Goal: Find specific page/section: Find specific page/section

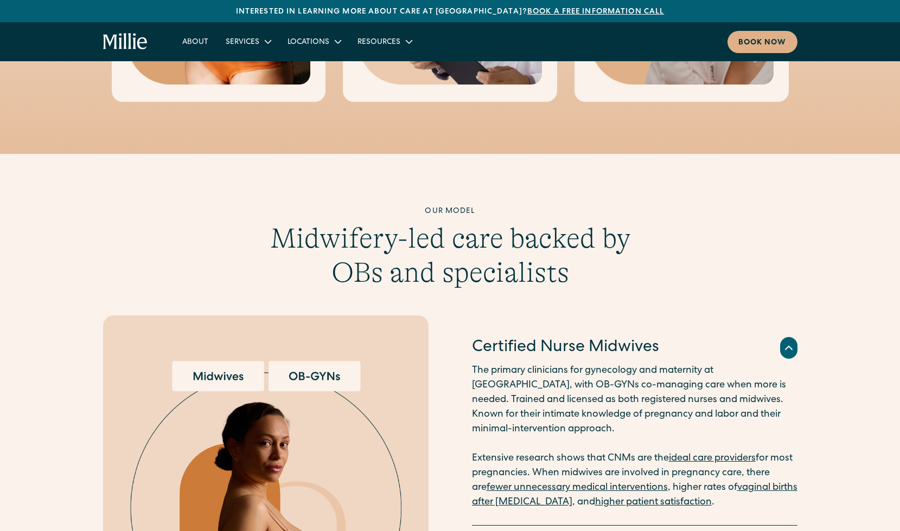
scroll to position [952, 0]
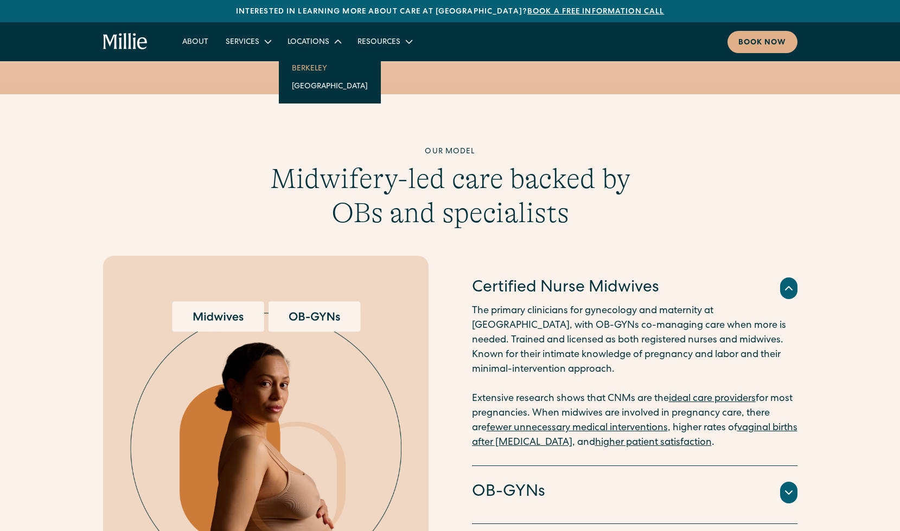
click at [311, 72] on link "Berkeley" at bounding box center [329, 68] width 93 height 18
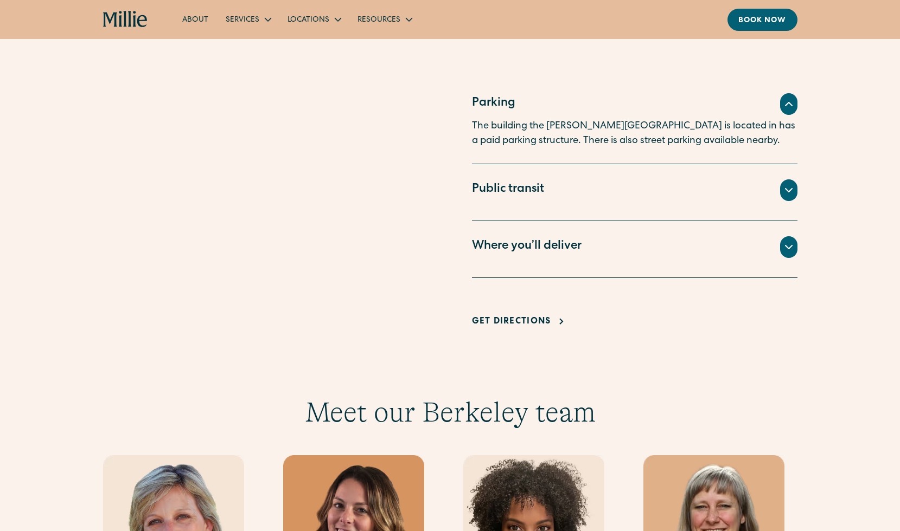
scroll to position [761, 0]
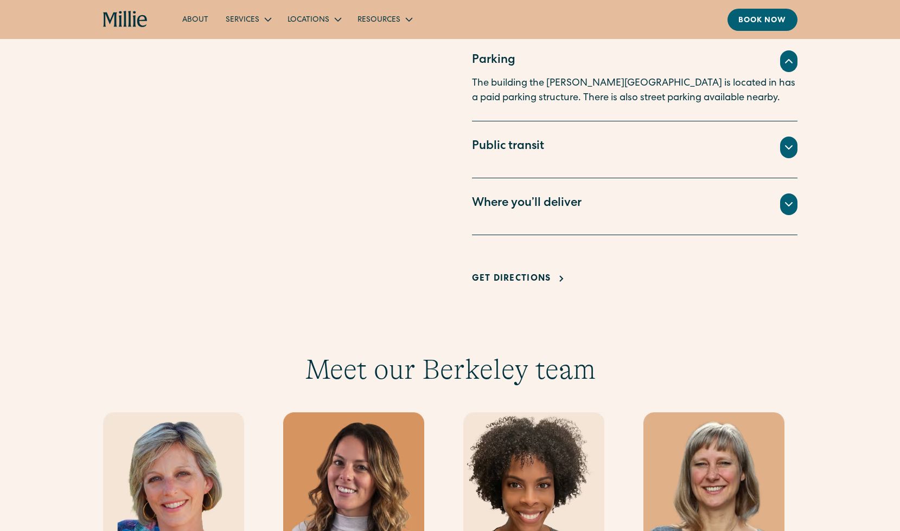
click at [782, 204] on icon at bounding box center [788, 204] width 13 height 13
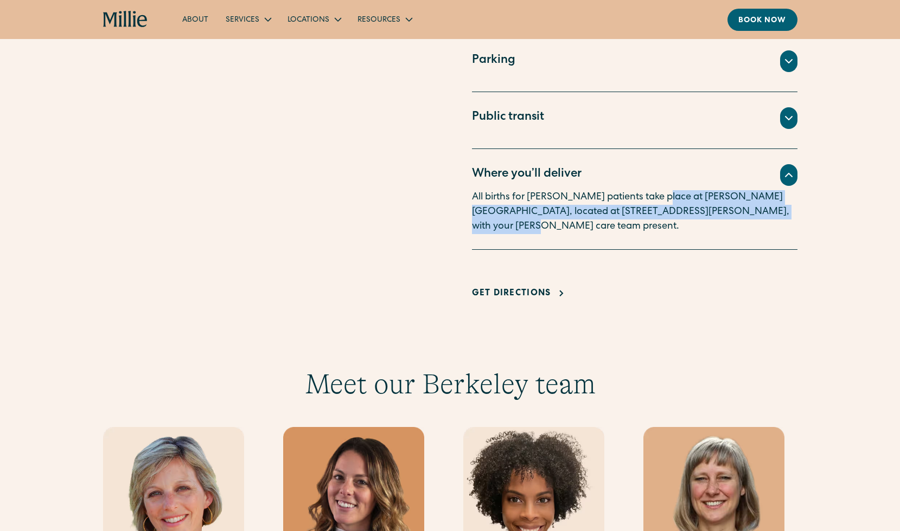
drag, startPoint x: 653, startPoint y: 200, endPoint x: 756, endPoint y: 212, distance: 103.8
click at [756, 212] on p "All births for Millie patients take place at Alta Bates Hospital, located at 24…" at bounding box center [634, 212] width 325 height 44
copy p "Alta Bates Hospital, located at 2450 Ashby Ave. in Berkeley, with your Millie c…"
